Goal: Communication & Community: Answer question/provide support

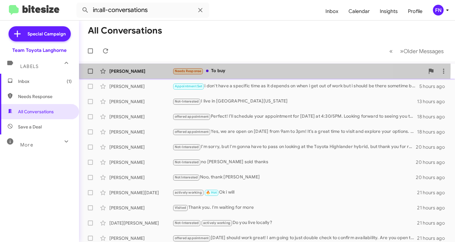
click at [141, 68] on div "[PERSON_NAME]" at bounding box center [140, 71] width 63 height 6
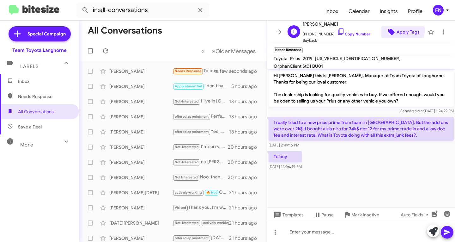
click at [390, 30] on icon at bounding box center [392, 32] width 8 height 8
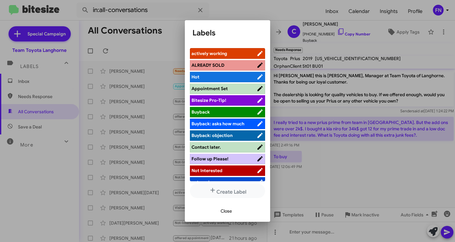
scroll to position [63, 0]
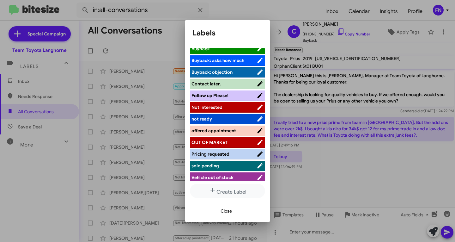
click at [232, 104] on span "Not Interested" at bounding box center [223, 107] width 65 height 6
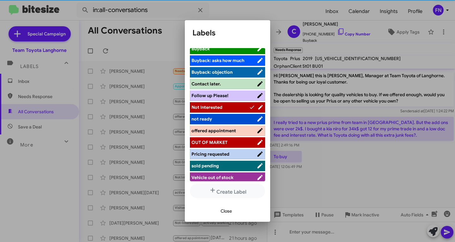
click at [224, 211] on span "Close" at bounding box center [226, 210] width 11 height 11
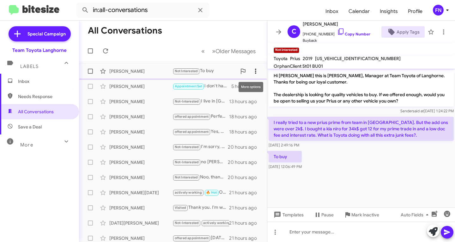
click at [252, 71] on icon at bounding box center [256, 71] width 8 height 8
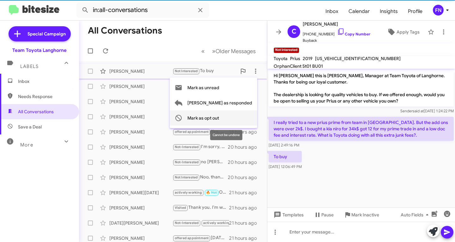
click at [219, 116] on span "Mark as opt out" at bounding box center [203, 117] width 32 height 15
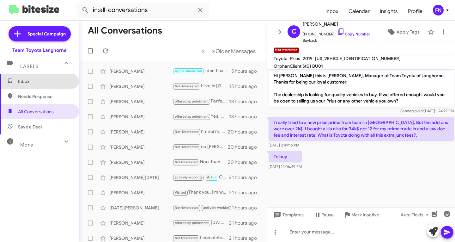
click at [40, 83] on span "Inbox" at bounding box center [45, 81] width 54 height 6
